Goal: Share content

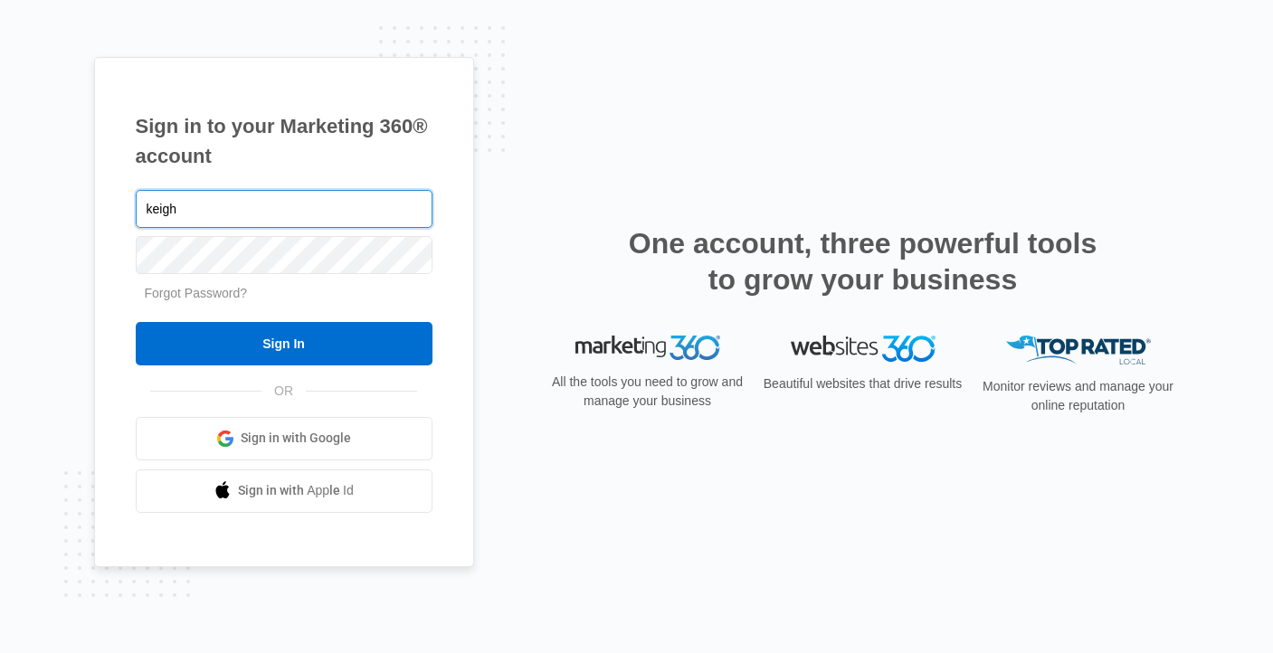
type input "[EMAIL_ADDRESS][DOMAIN_NAME]"
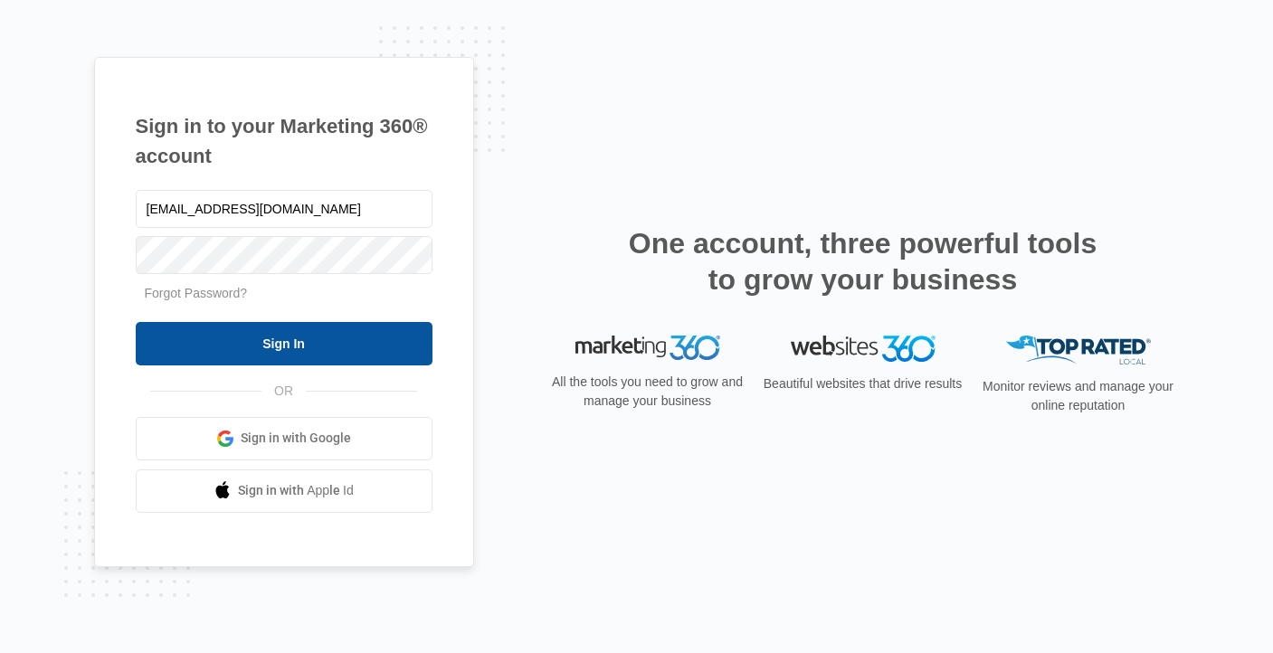
click at [324, 332] on input "Sign In" at bounding box center [284, 343] width 297 height 43
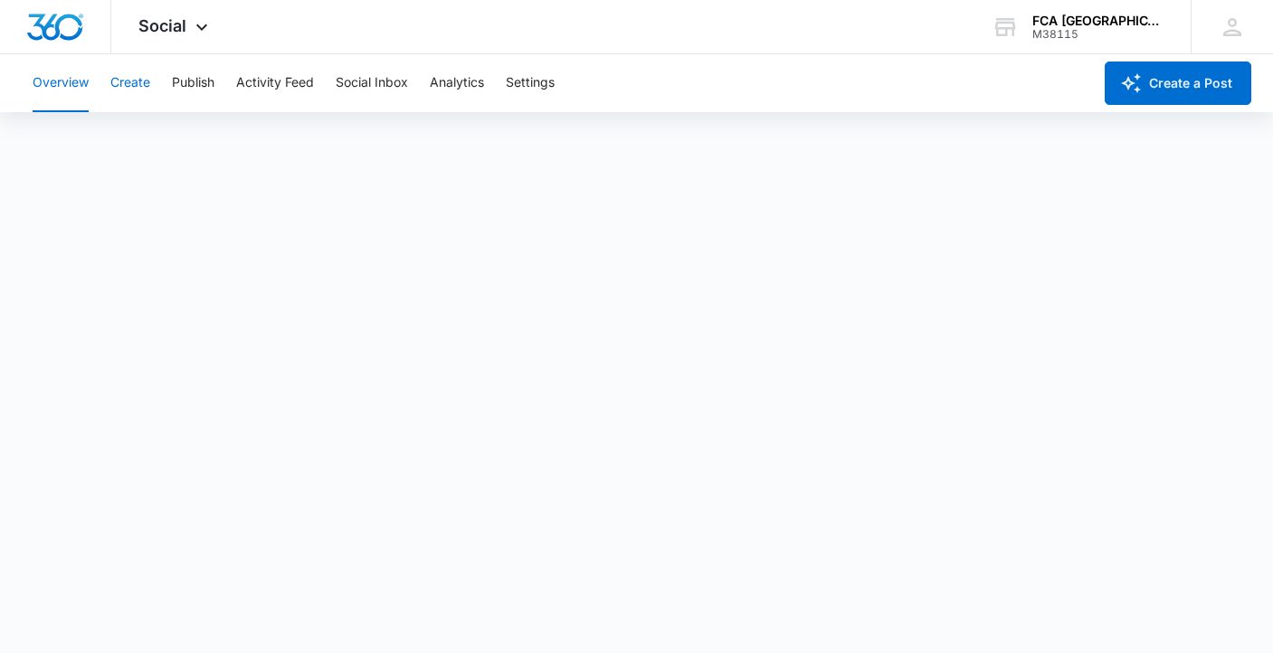
click at [133, 77] on button "Create" at bounding box center [130, 83] width 40 height 58
